Goal: Information Seeking & Learning: Check status

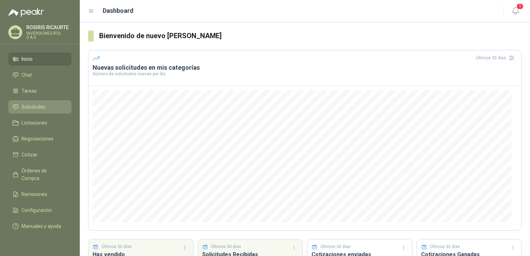
click at [34, 108] on span "Solicitudes" at bounding box center [33, 107] width 24 height 8
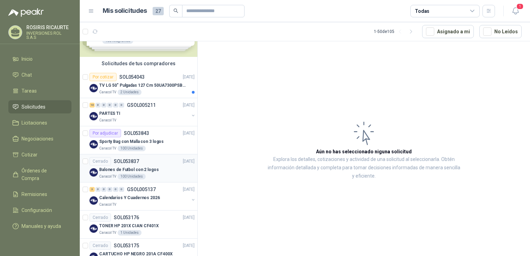
scroll to position [69, 0]
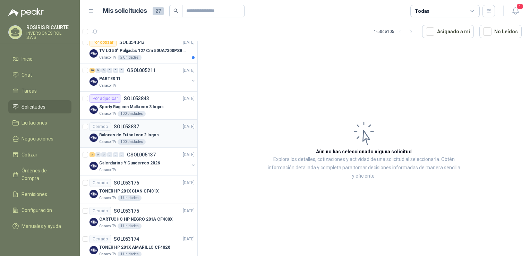
click at [170, 140] on div "Caracol TV 100 Unidades" at bounding box center [146, 142] width 95 height 6
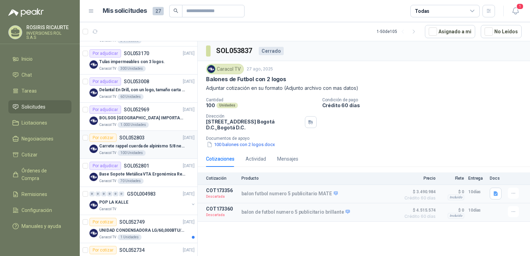
scroll to position [312, 0]
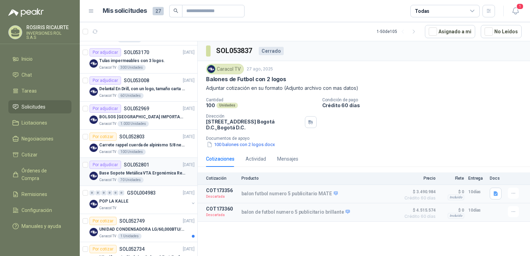
click at [159, 180] on div "Caracol TV 70 Unidades" at bounding box center [146, 180] width 95 height 6
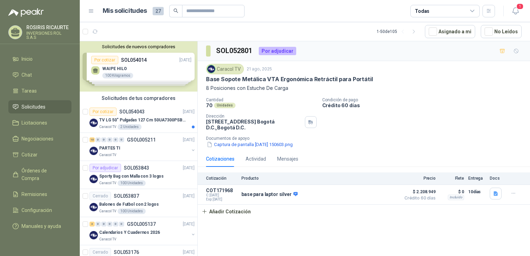
click at [161, 73] on div "Solicitudes de nuevos compradores Por cotizar SOL054014 [DATE] WAIPE HILO 100 K…" at bounding box center [138, 66] width 117 height 50
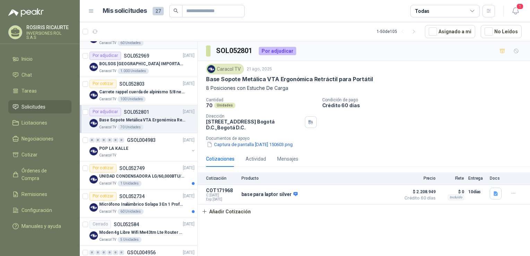
scroll to position [485, 0]
click at [151, 181] on div "Caracol TV 1 Unidades" at bounding box center [146, 183] width 95 height 6
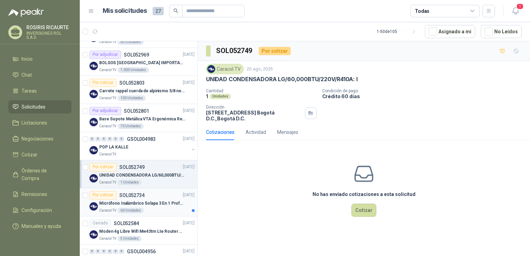
click at [157, 192] on div "Por cotizar SOL052734 20/08/25" at bounding box center [141, 195] width 105 height 8
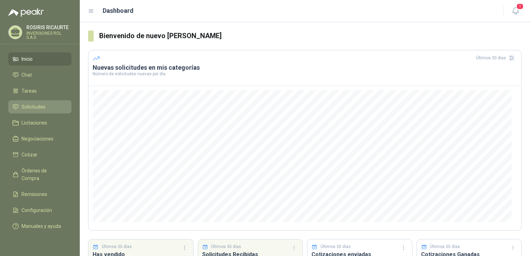
click at [43, 106] on span "Solicitudes" at bounding box center [33, 107] width 24 height 8
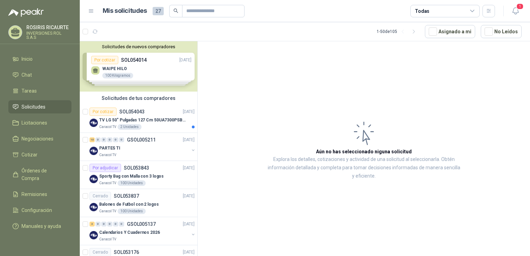
click at [170, 71] on div "Solicitudes de nuevos compradores Por cotizar SOL054014 [DATE] WAIPE HILO 100 K…" at bounding box center [138, 66] width 117 height 50
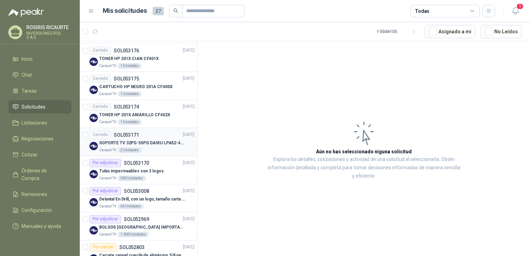
scroll to position [347, 0]
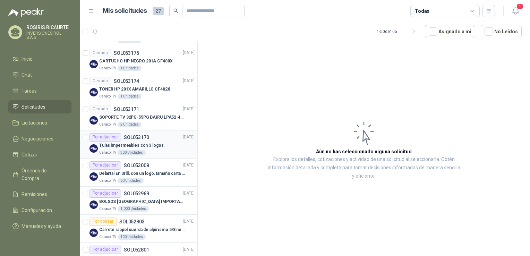
click at [158, 153] on div "Caracol TV 300 Unidades" at bounding box center [146, 153] width 95 height 6
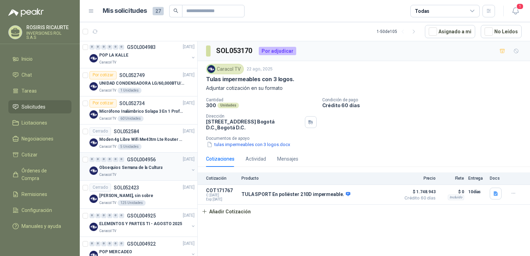
scroll to position [589, 0]
